Goal: Information Seeking & Learning: Learn about a topic

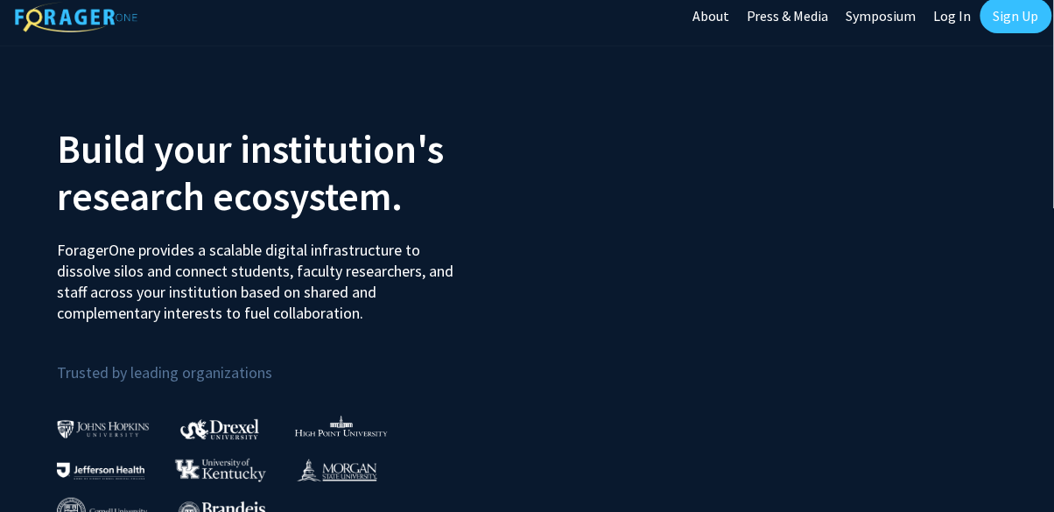
scroll to position [50, 0]
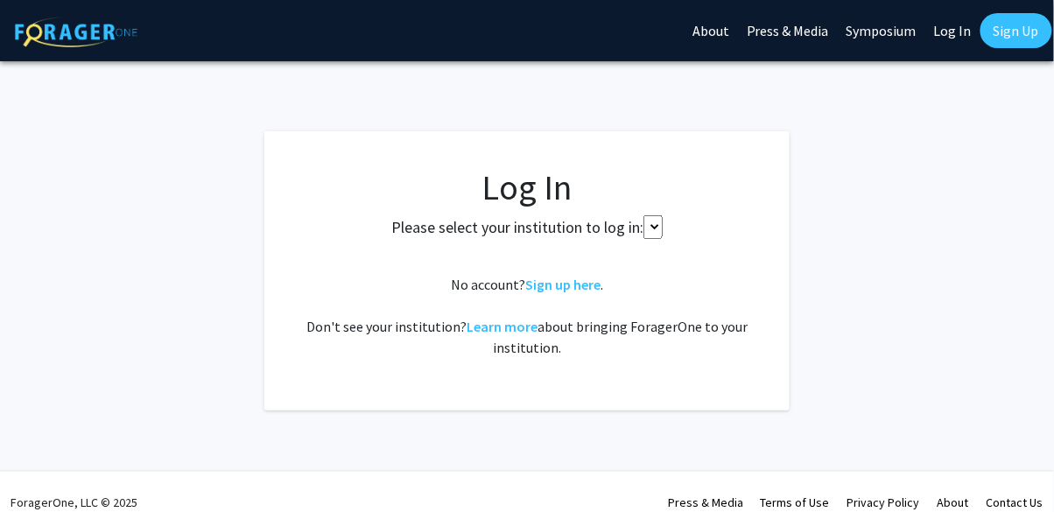
select select
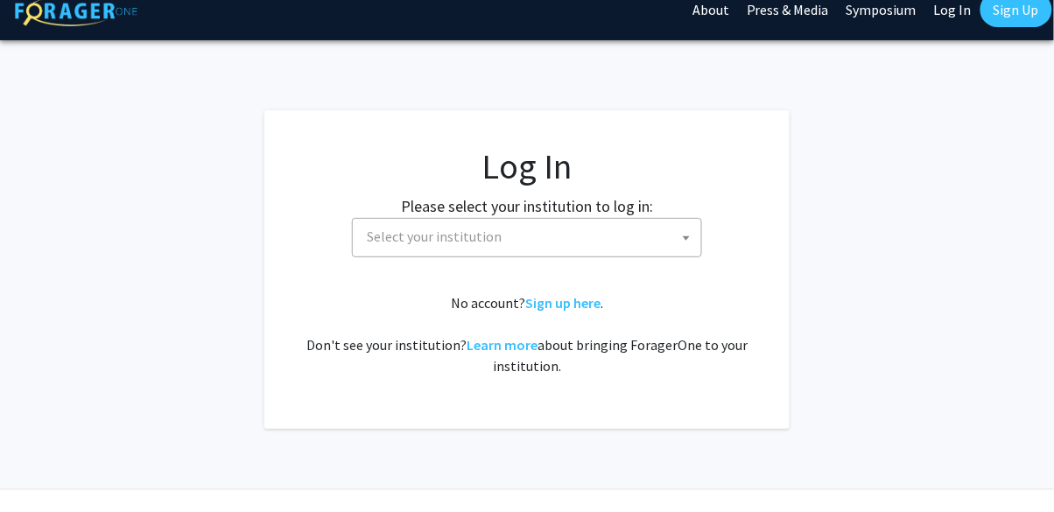
click at [661, 236] on span "Select your institution" at bounding box center [531, 237] width 342 height 36
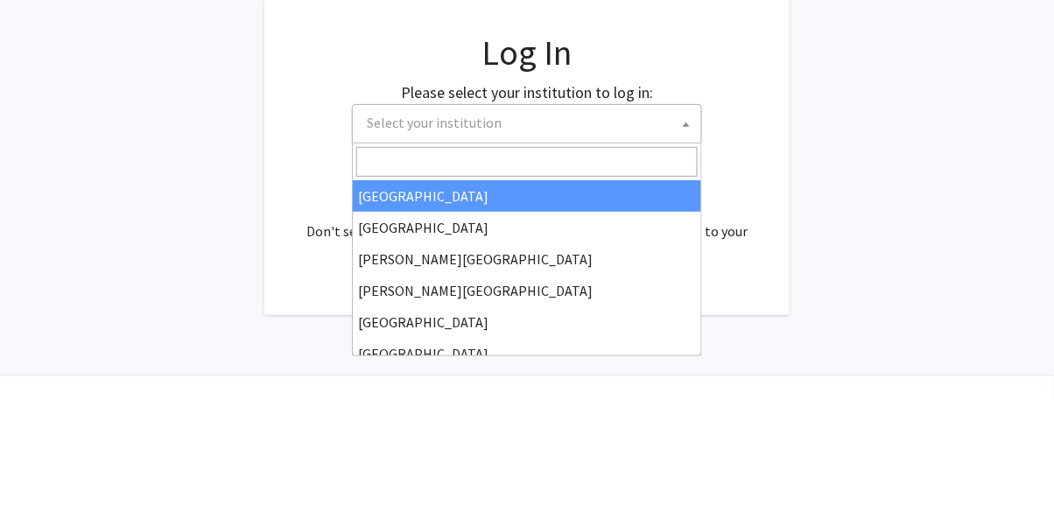
scroll to position [21, 0]
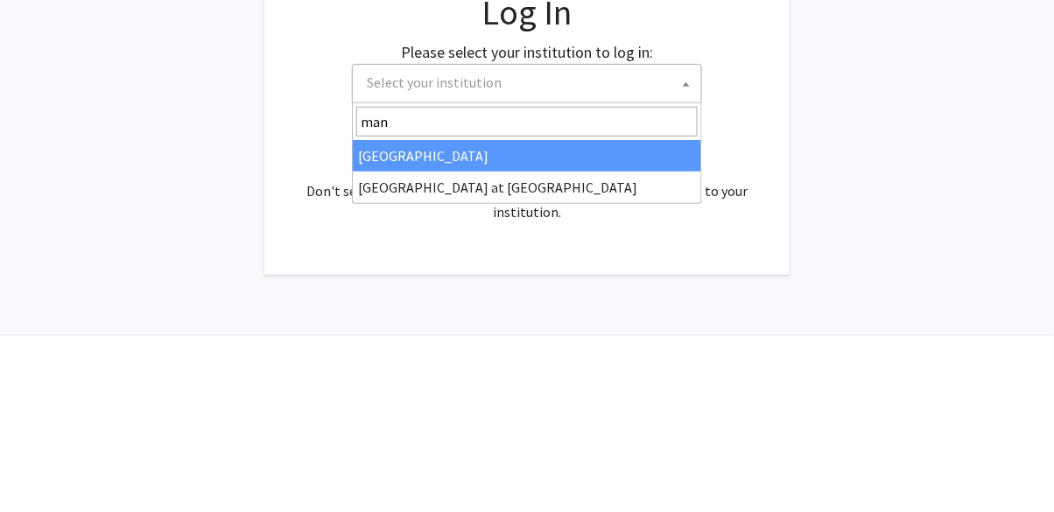
type input "mano"
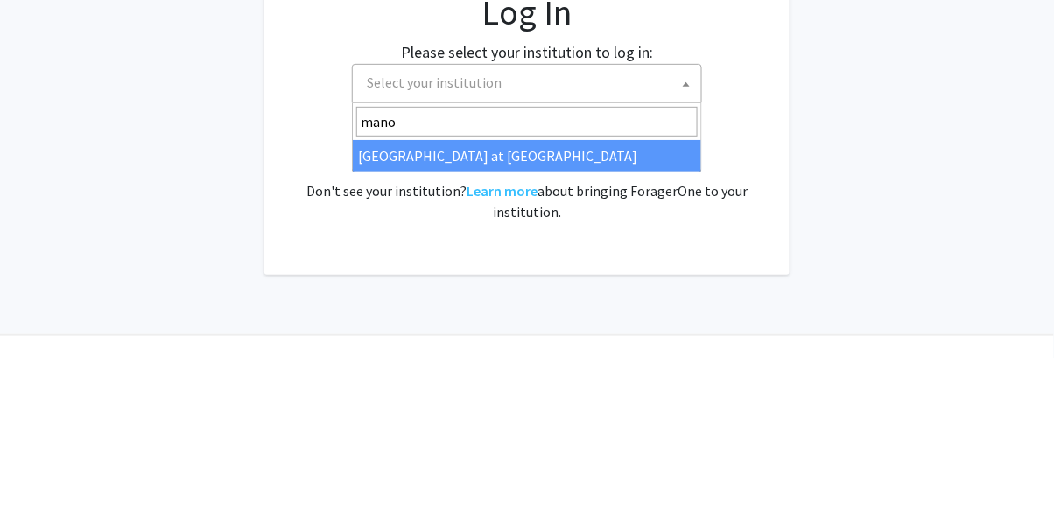
select select "18"
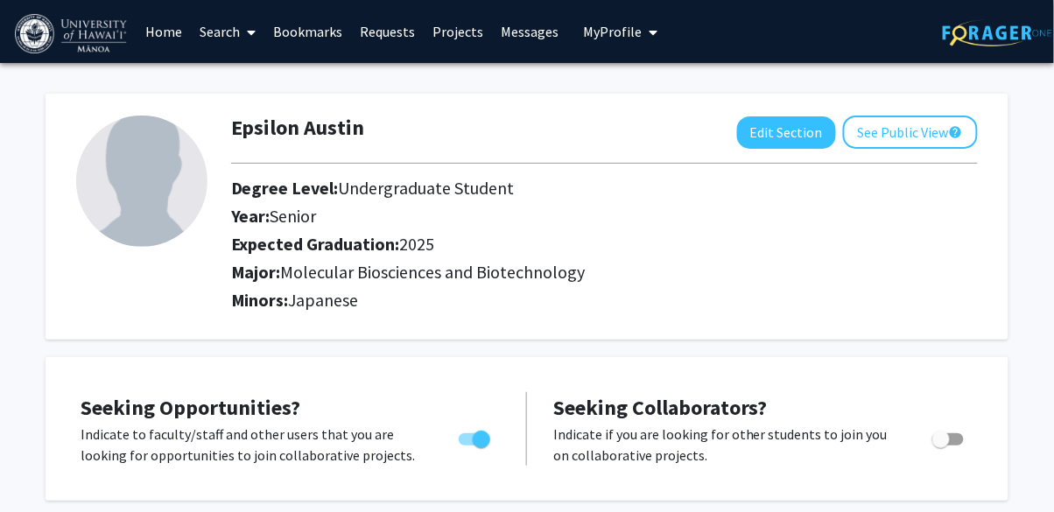
click at [165, 35] on link "Home" at bounding box center [165, 31] width 54 height 61
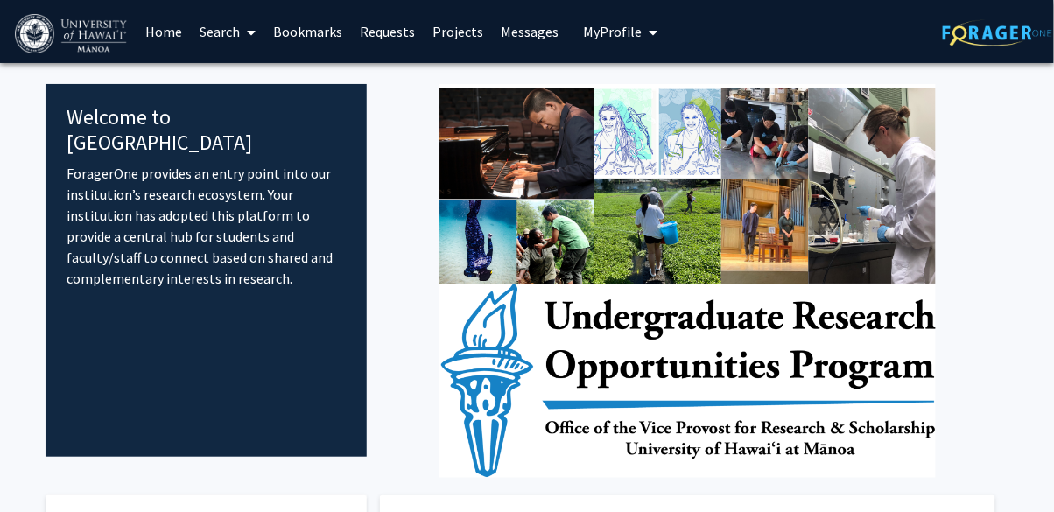
click at [222, 37] on link "Search" at bounding box center [229, 31] width 74 height 61
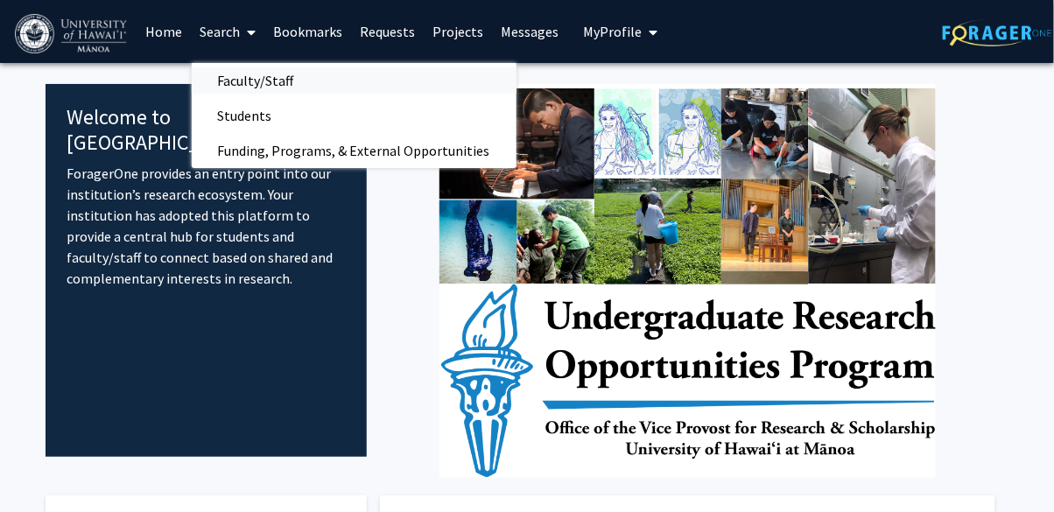
click at [225, 85] on span "Faculty/Staff" at bounding box center [256, 80] width 129 height 35
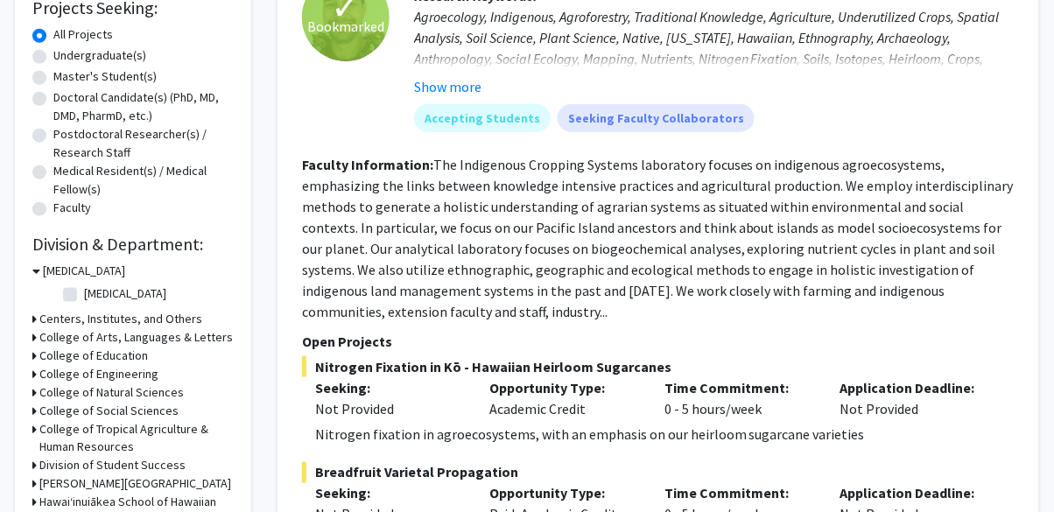
scroll to position [306, 0]
click at [35, 428] on icon at bounding box center [34, 429] width 4 height 18
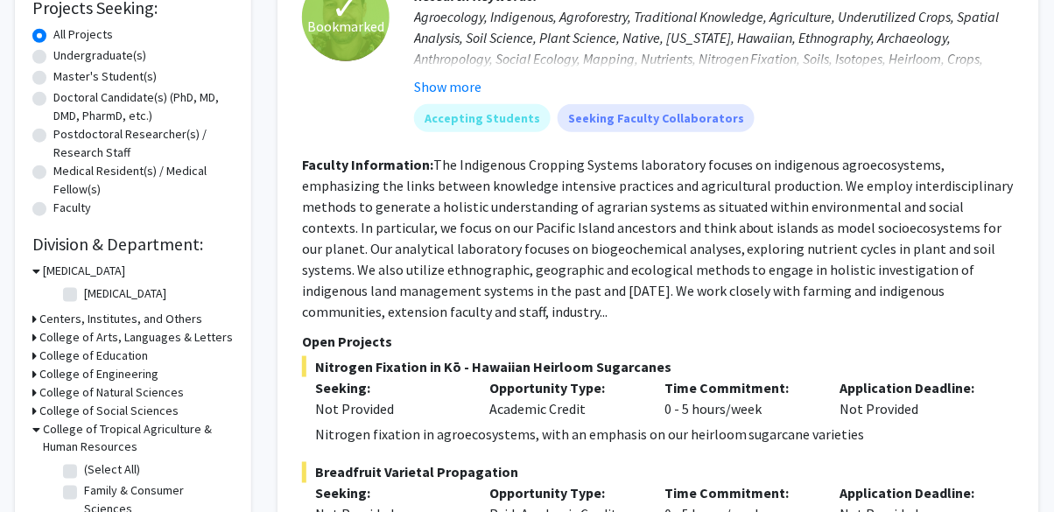
click at [84, 471] on label "(Select All)" at bounding box center [112, 471] width 56 height 18
click at [84, 471] on input "(Select All)" at bounding box center [89, 467] width 11 height 11
checkbox input "true"
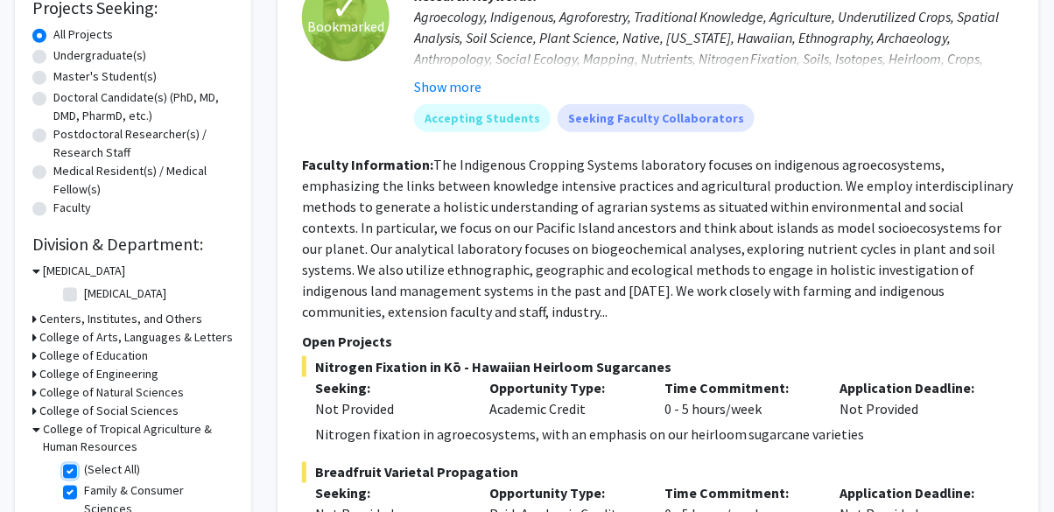
checkbox input "true"
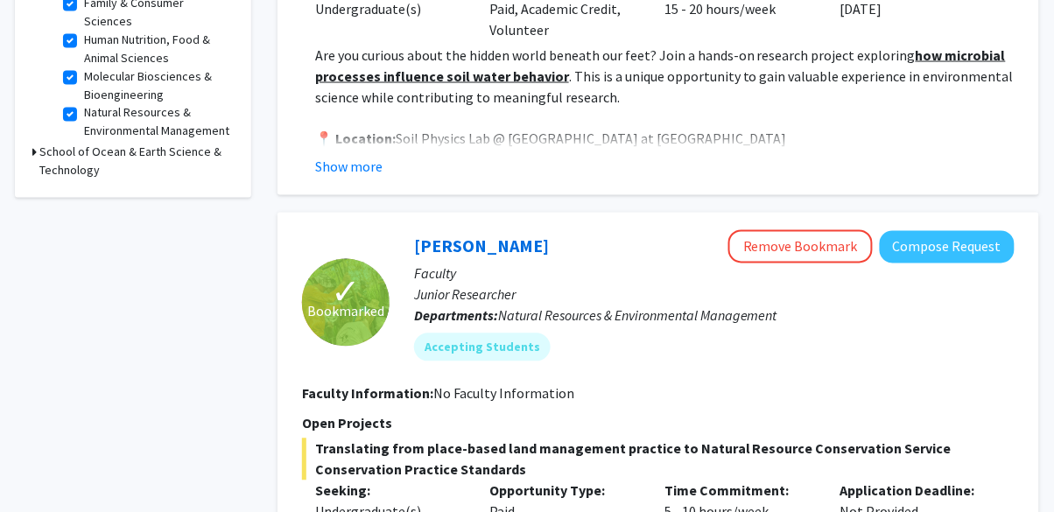
scroll to position [635, 0]
click at [376, 159] on button "Show more" at bounding box center [348, 168] width 67 height 21
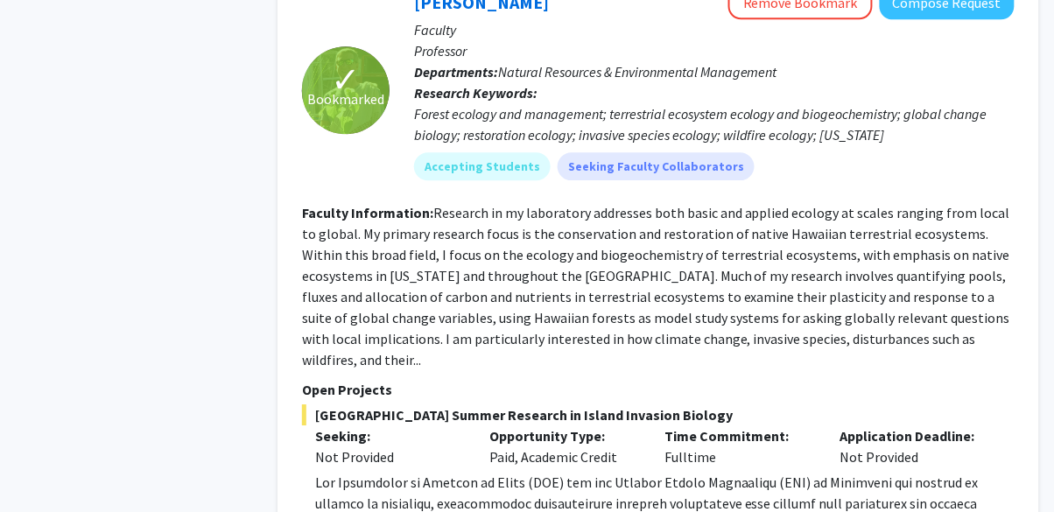
scroll to position [5512, 0]
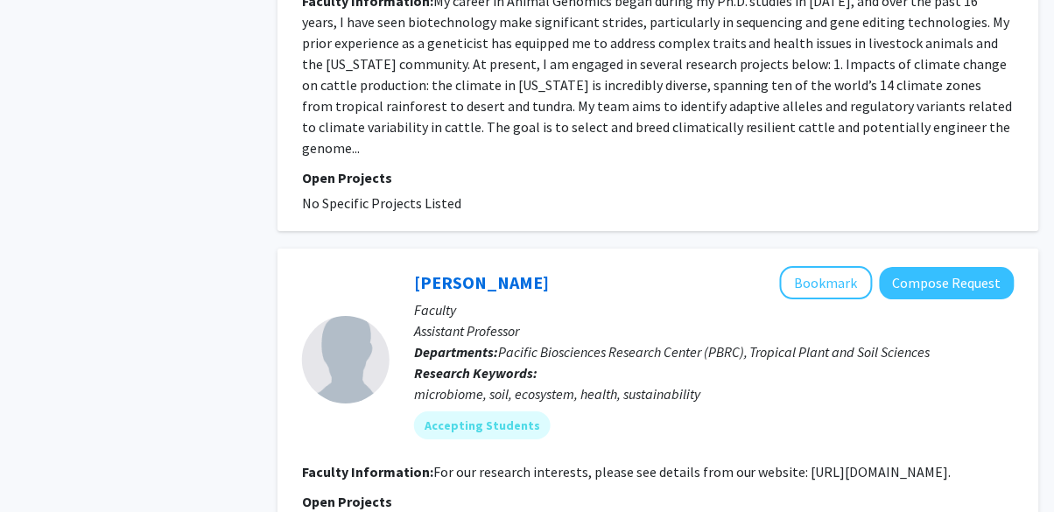
scroll to position [8568, 0]
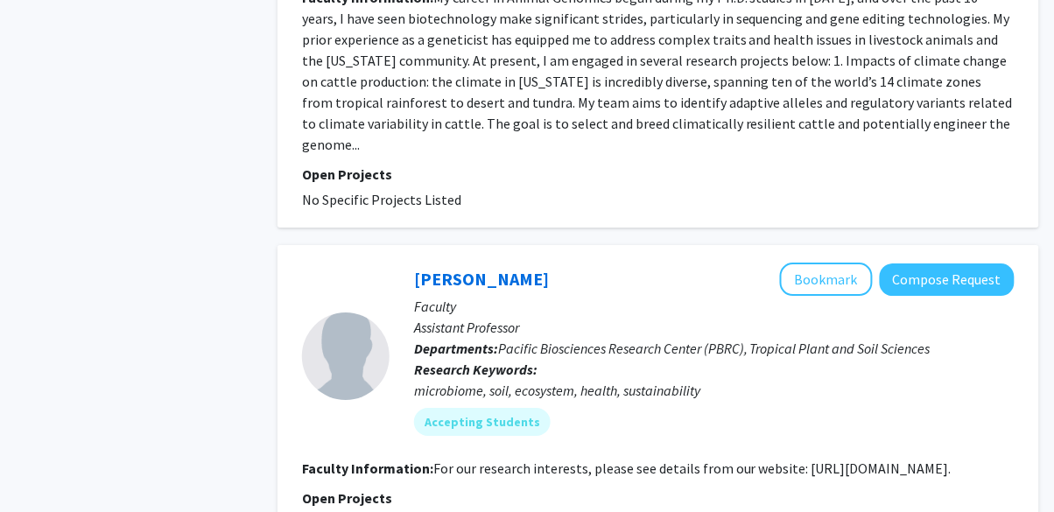
click at [702, 488] on p "Open Projects" at bounding box center [658, 498] width 713 height 21
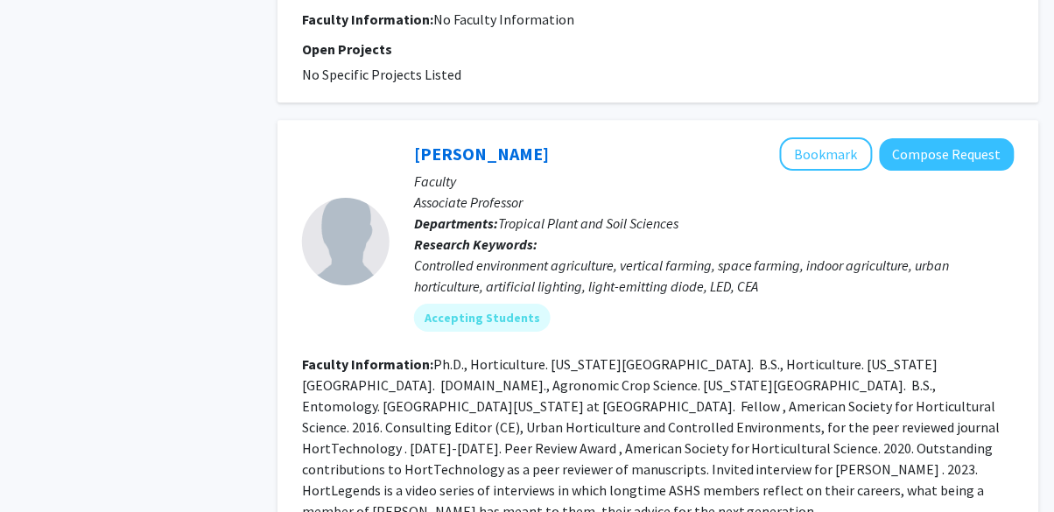
scroll to position [1189, 0]
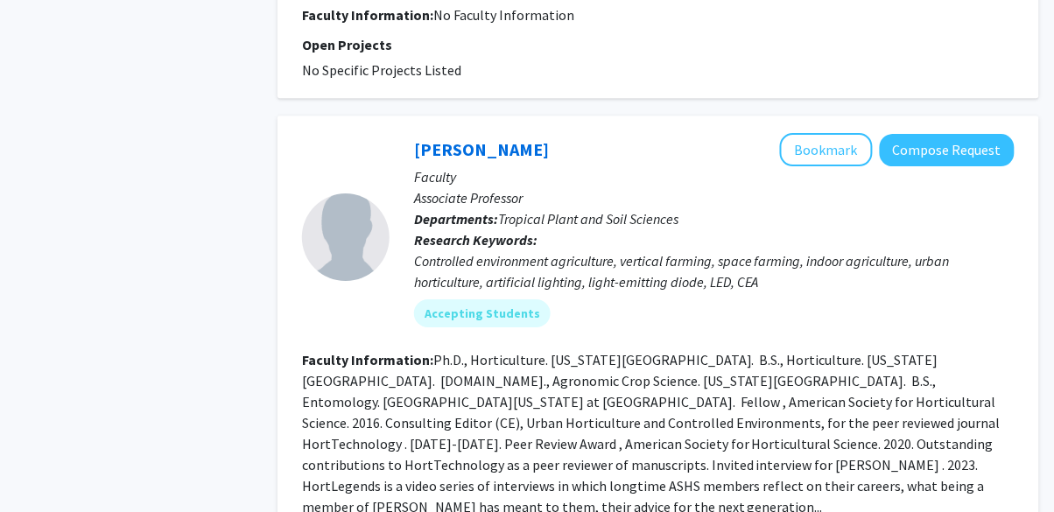
click at [714, 483] on fg-read-more "Ph.D., Horticulture. Oregon State University. B.S., Horticulture. Oregon State …" at bounding box center [651, 433] width 699 height 165
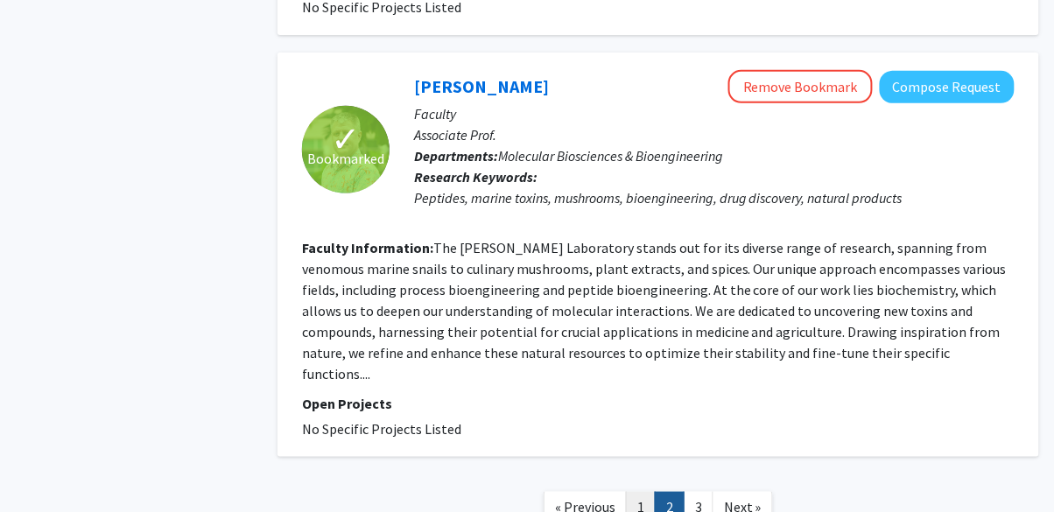
scroll to position [3121, 0]
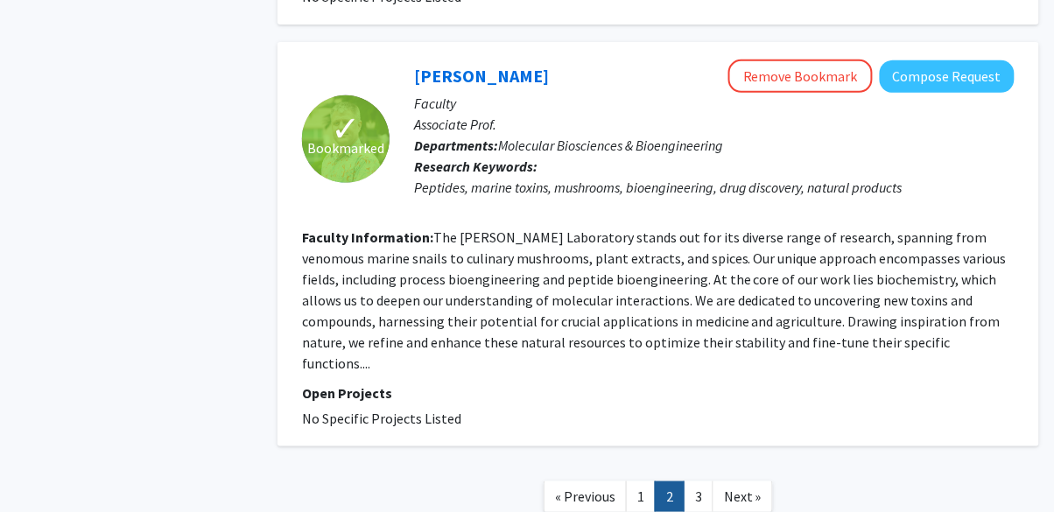
click at [743, 488] on span "Next »" at bounding box center [743, 497] width 38 height 18
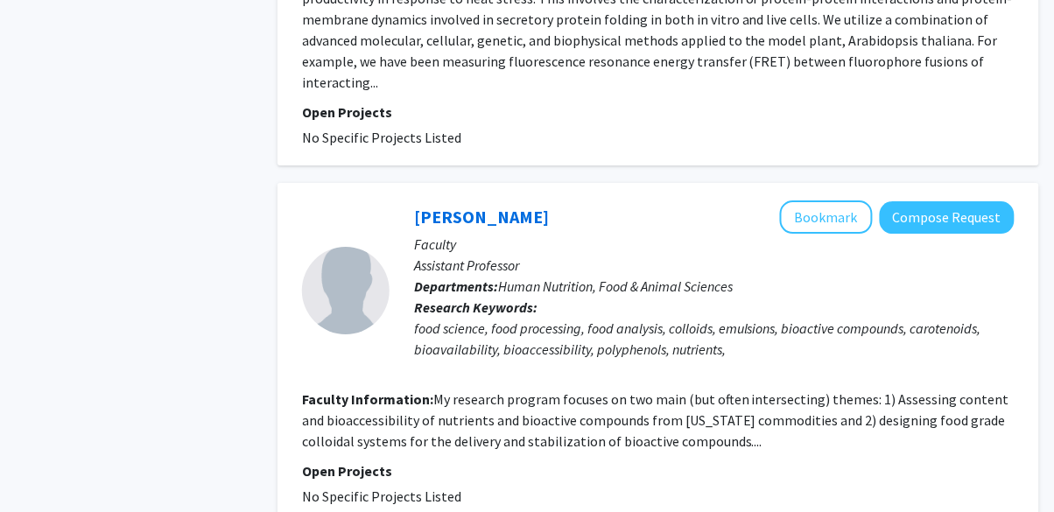
scroll to position [2756, 0]
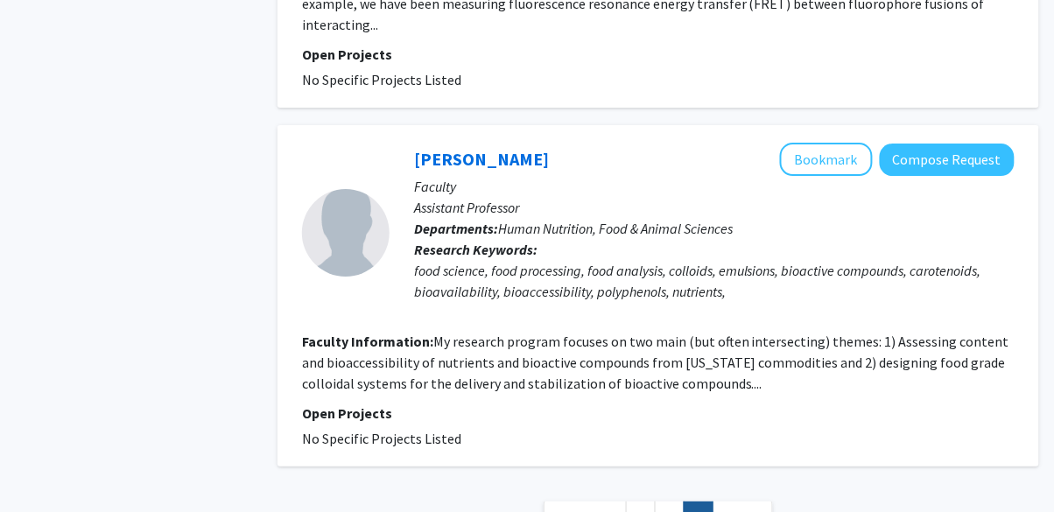
click at [742, 508] on span "Next »" at bounding box center [743, 517] width 38 height 18
